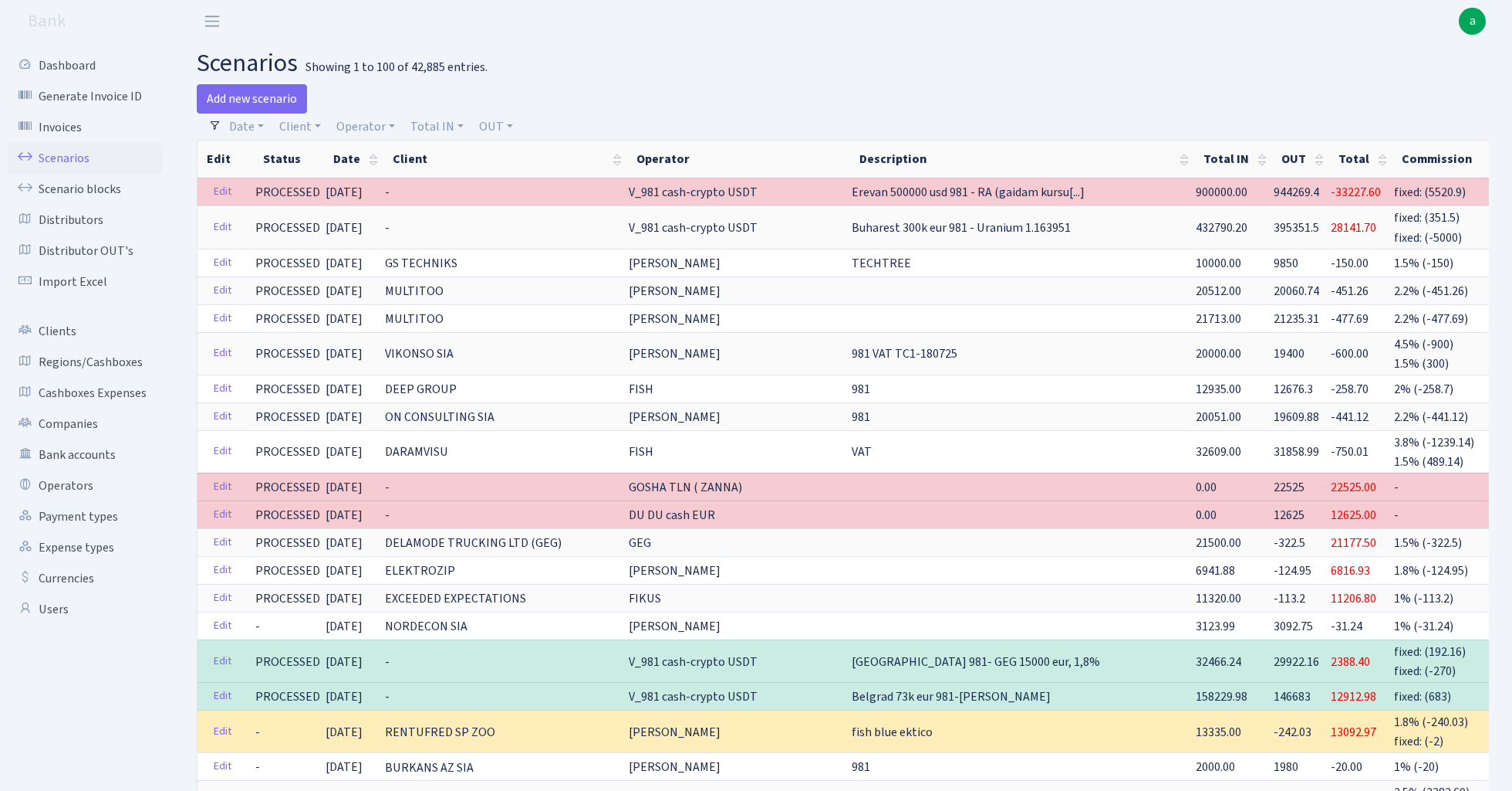
select select "100"
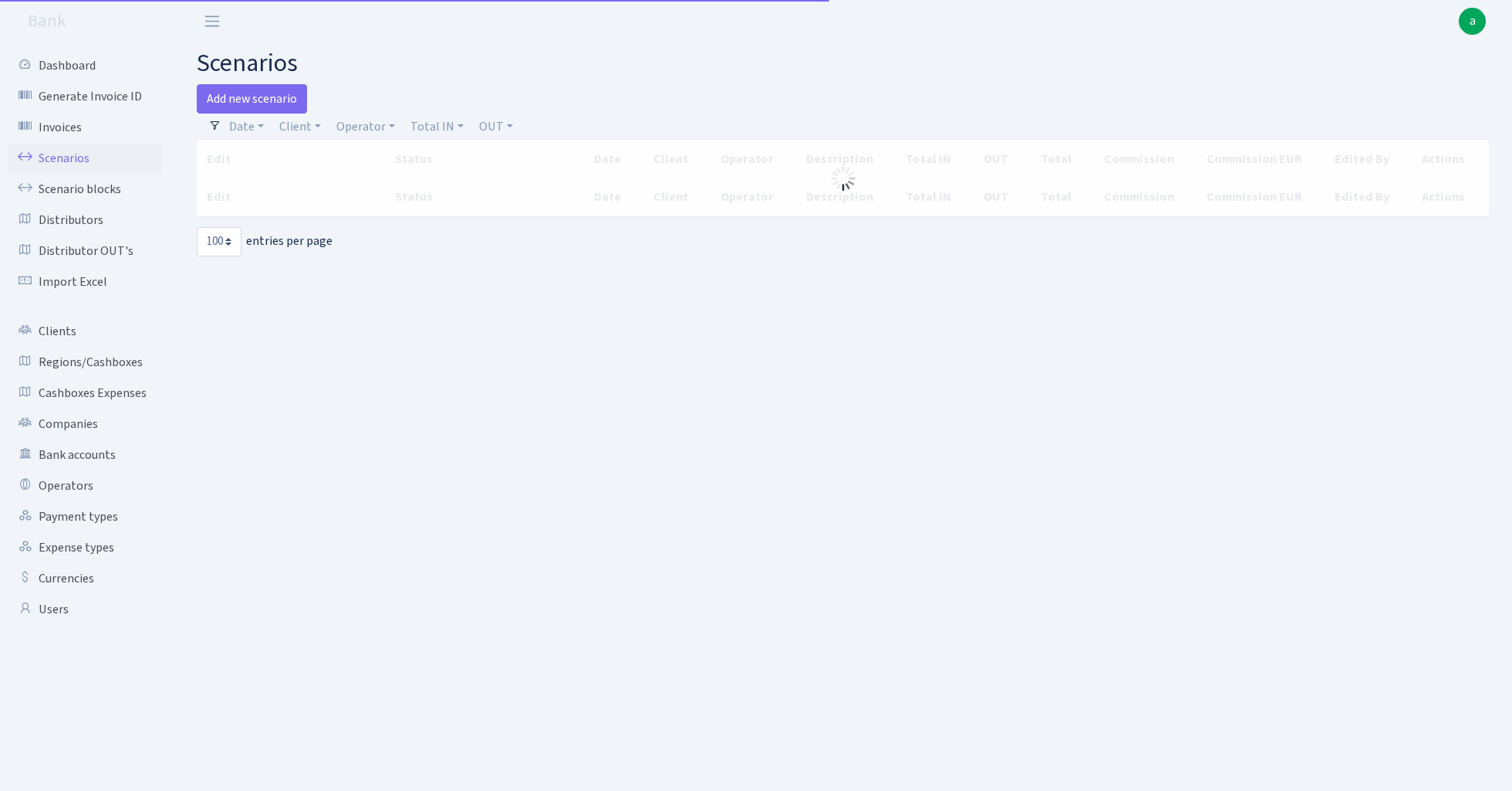
select select "100"
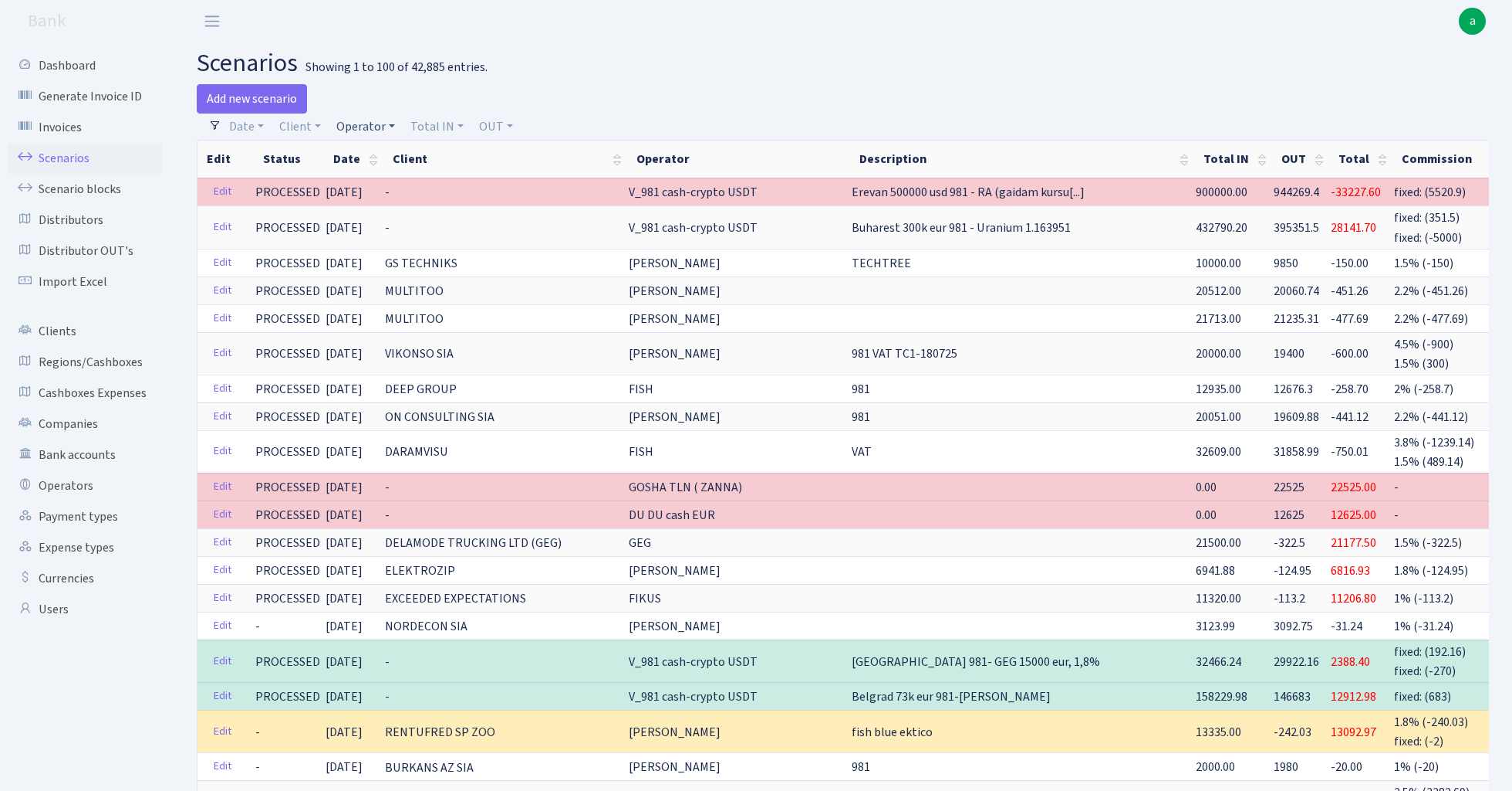
click at [375, 121] on link "Operator" at bounding box center [366, 127] width 71 height 26
click at [390, 184] on input "search" at bounding box center [392, 181] width 114 height 24
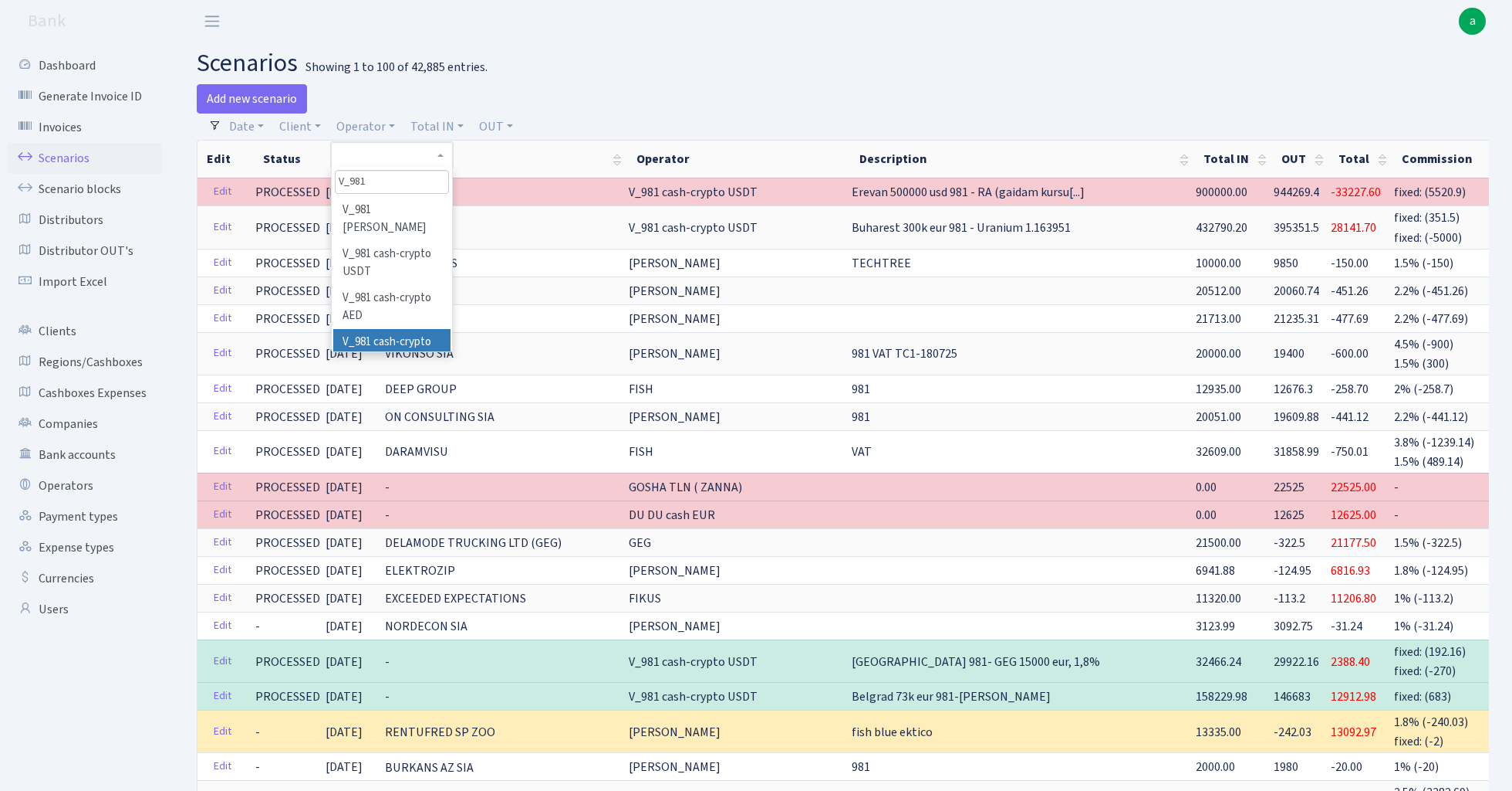
type input "V_981"
click at [402, 329] on li "V_981 cash-crypto EUR" at bounding box center [391, 351] width 116 height 44
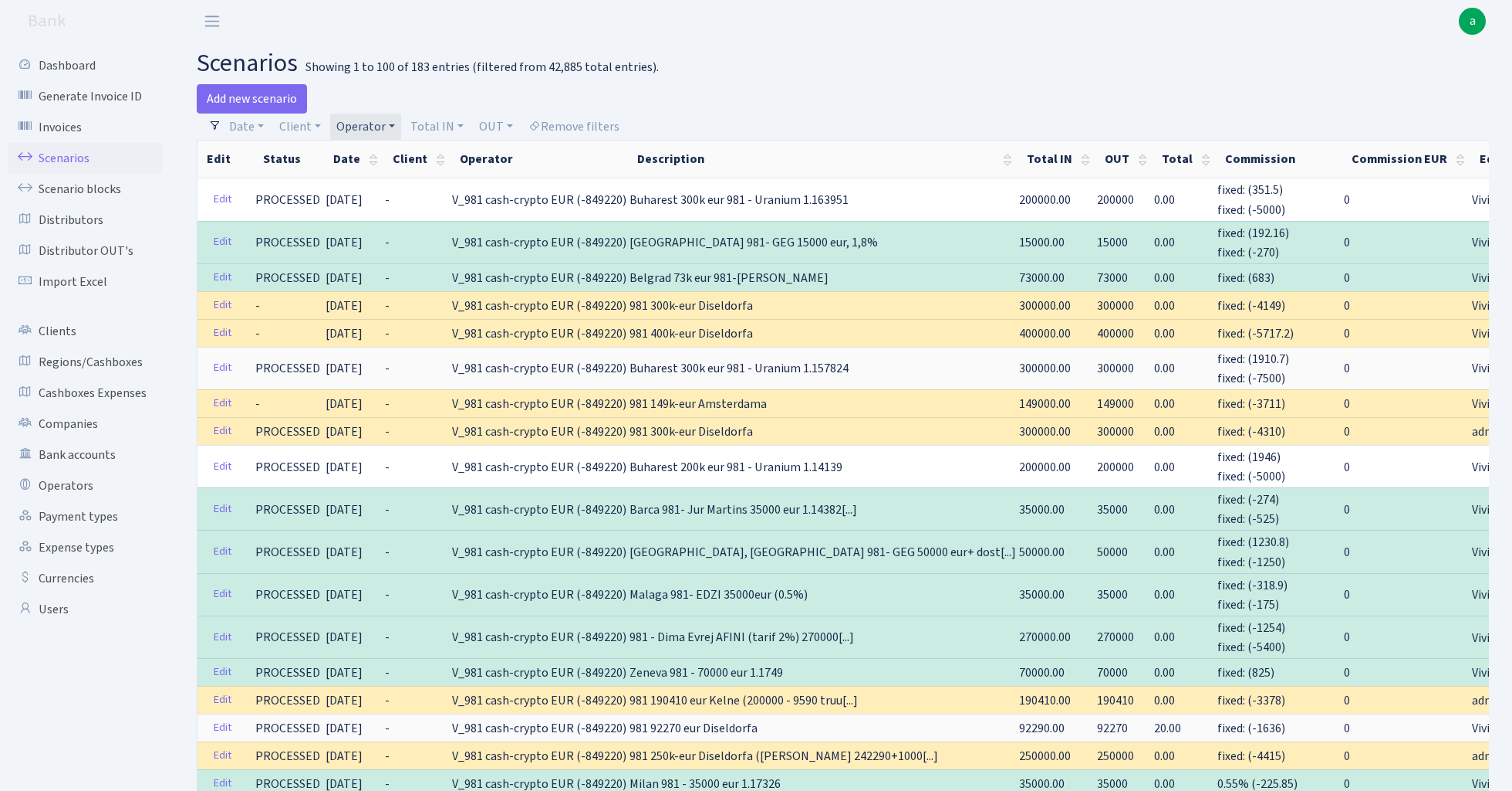
click at [368, 122] on link "Operator" at bounding box center [366, 127] width 71 height 26
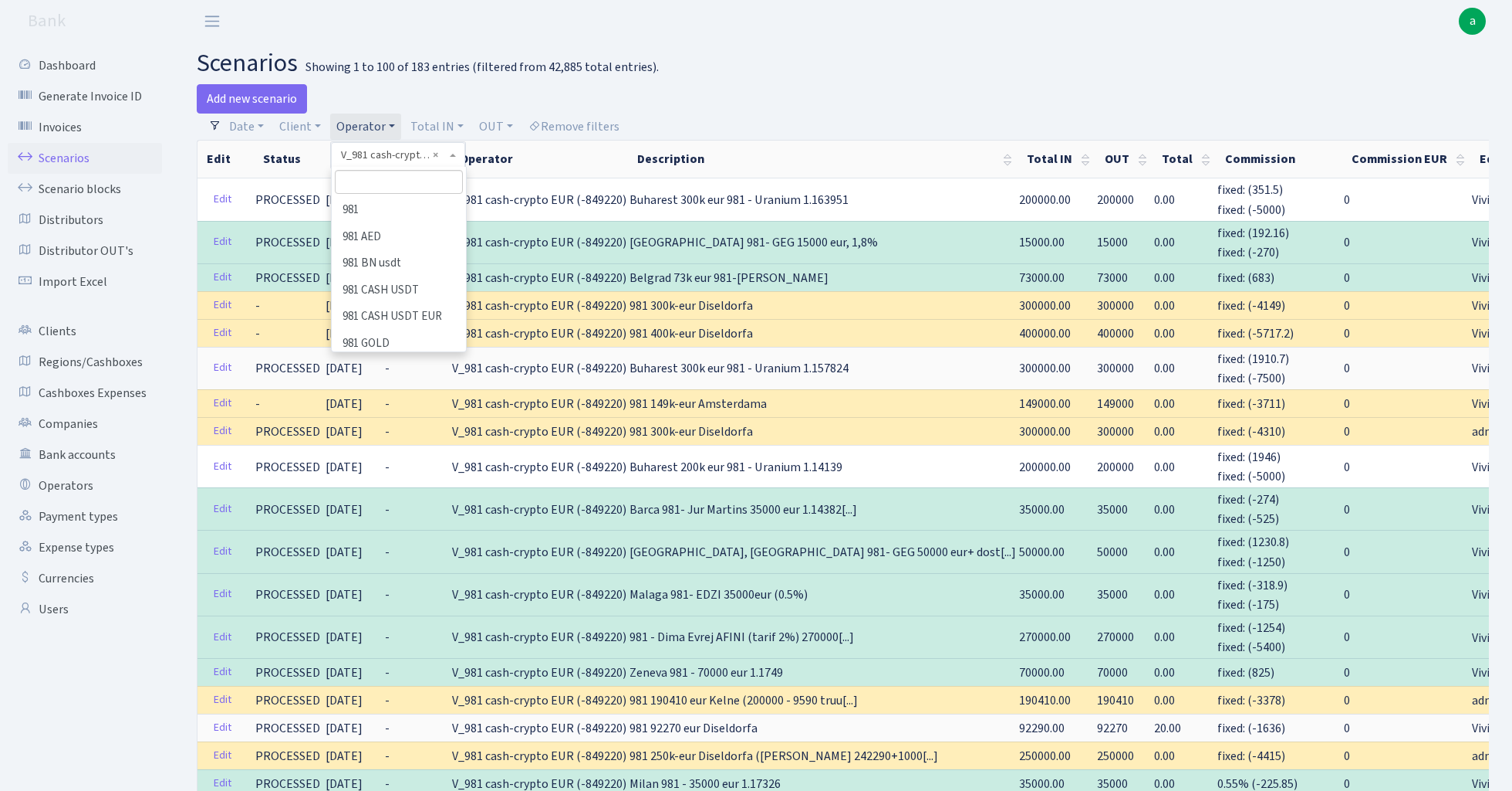
scroll to position [8450, 0]
click at [372, 184] on input "search" at bounding box center [399, 181] width 128 height 24
type input "V_D"
click at [392, 220] on li "V_DIMA EVREI eur" at bounding box center [399, 210] width 131 height 27
